Goal: Find specific page/section: Find specific page/section

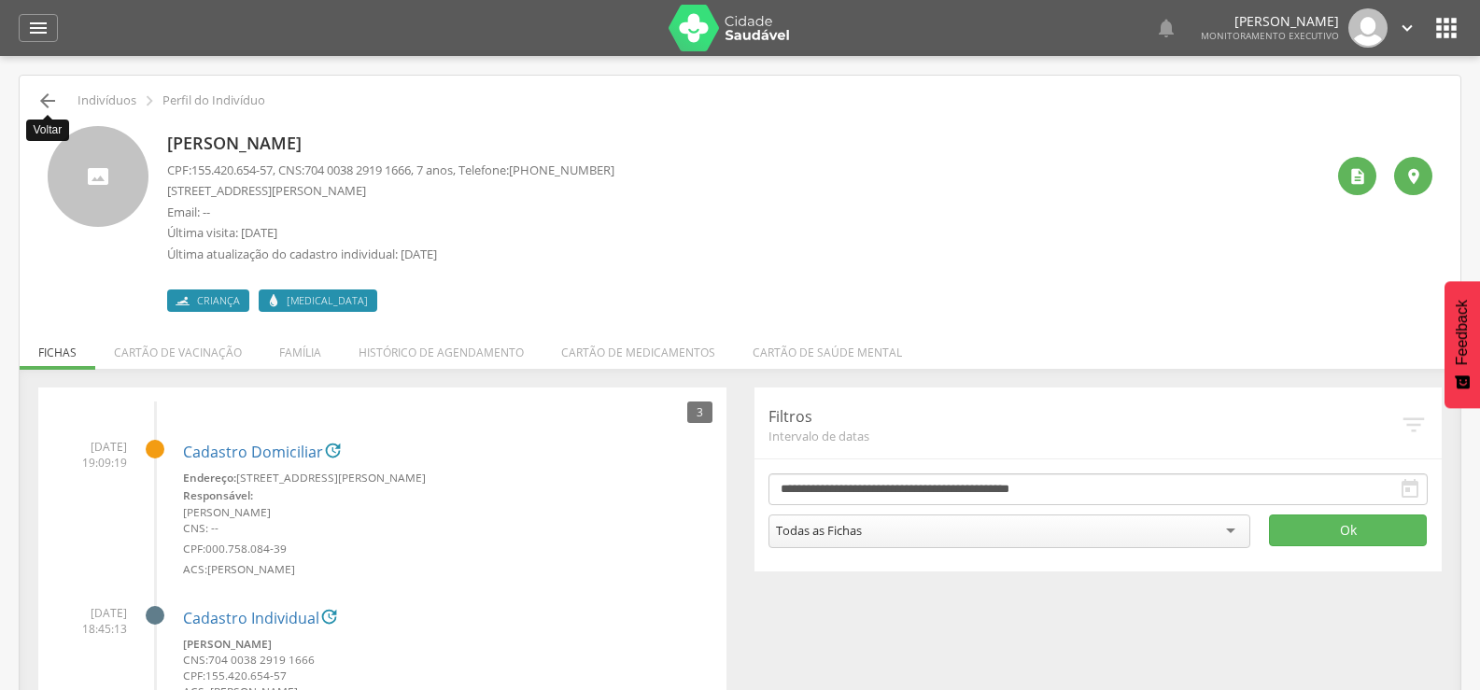
click at [46, 107] on icon "" at bounding box center [47, 101] width 22 height 22
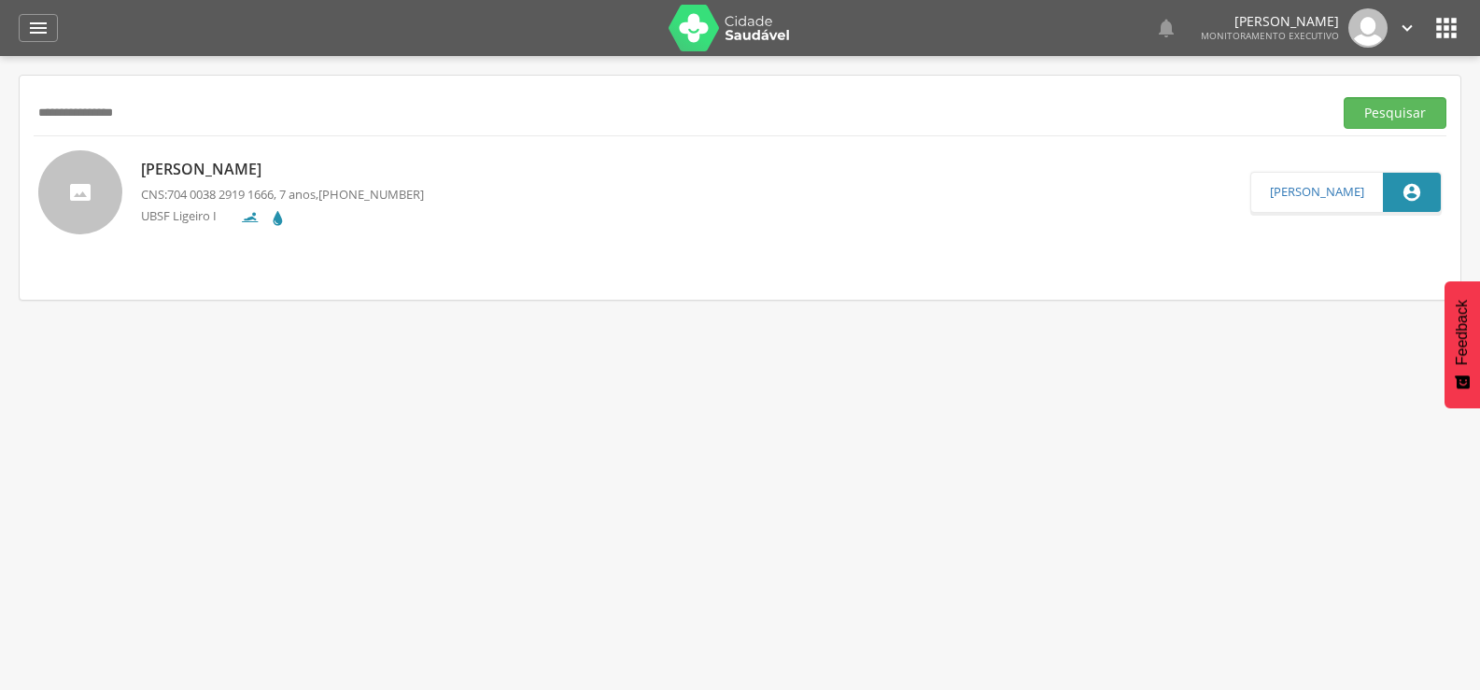
drag, startPoint x: 155, startPoint y: 115, endPoint x: 0, endPoint y: 155, distance: 160.2
click at [0, 155] on div " Supervisão  Distritos  Ubs Coordenador: - Queimadas / PB Intervalo de Tempo…" at bounding box center [740, 401] width 1480 height 690
click at [163, 159] on p "Bernado Henrique Silva" at bounding box center [282, 169] width 283 height 21
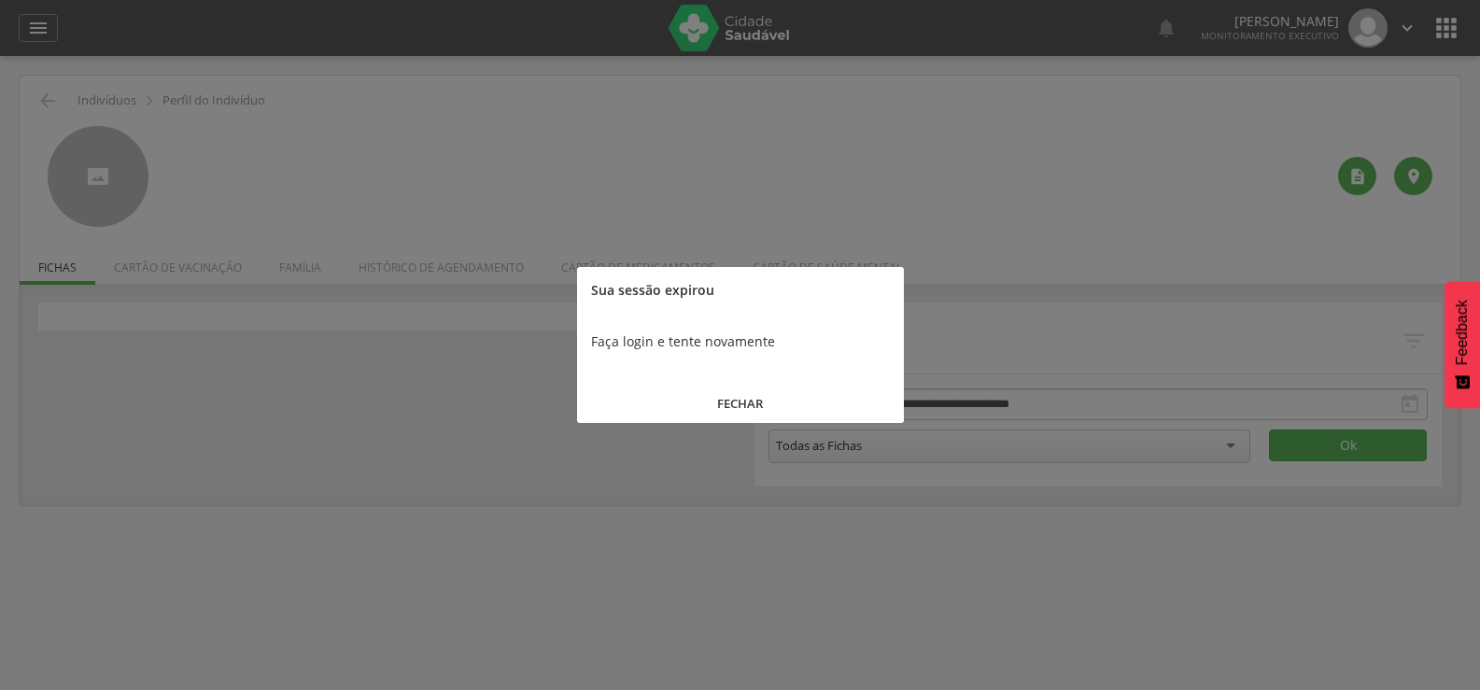
click at [692, 393] on button "FECHAR" at bounding box center [740, 404] width 327 height 40
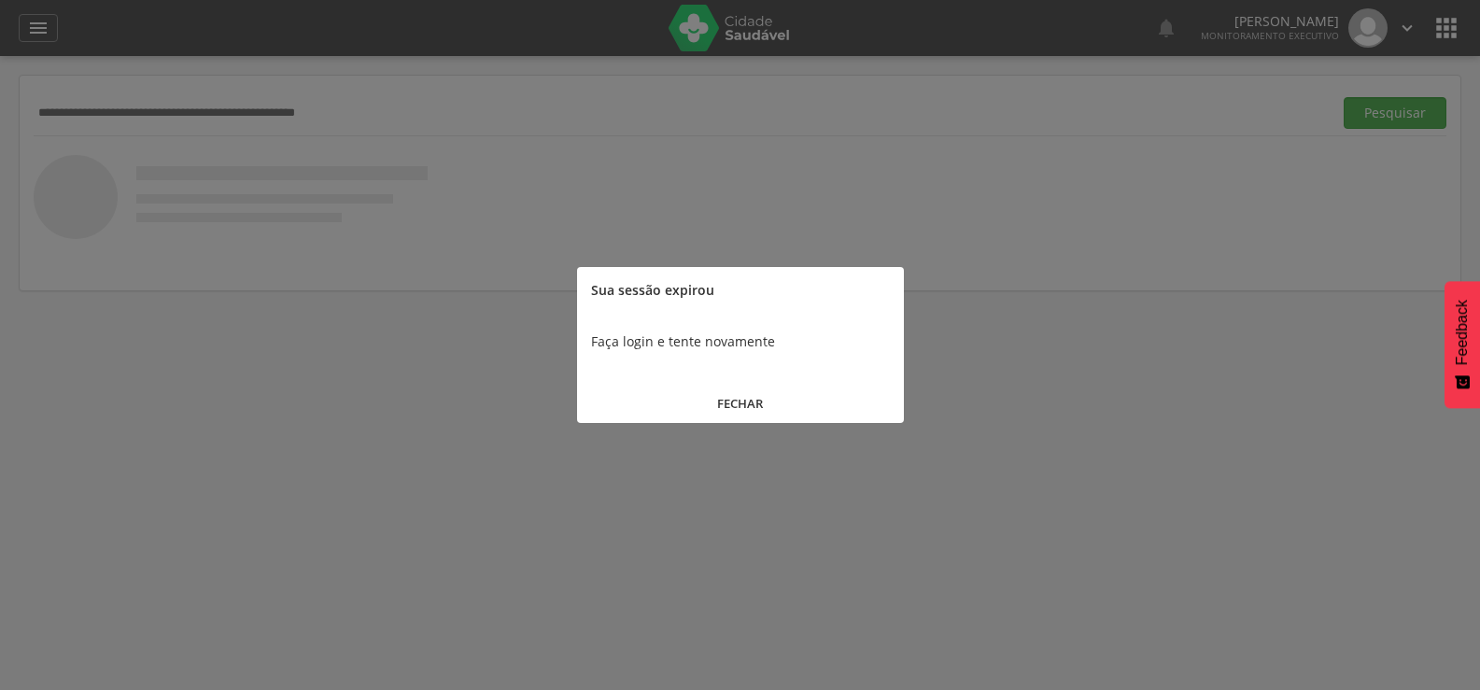
click at [769, 407] on button "FECHAR" at bounding box center [740, 404] width 327 height 40
